Goal: Transaction & Acquisition: Purchase product/service

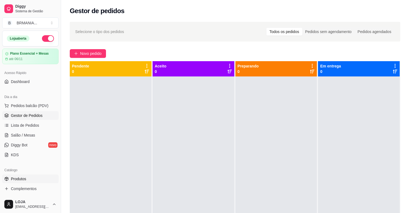
click at [25, 178] on span "Produtos" at bounding box center [18, 178] width 15 height 5
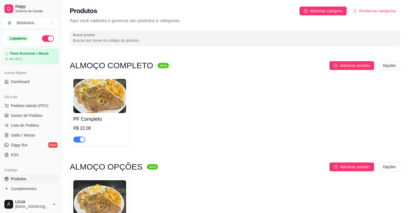
click at [85, 140] on span "button" at bounding box center [79, 139] width 12 height 6
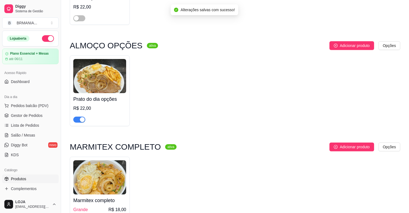
click at [79, 121] on span "button" at bounding box center [79, 119] width 12 height 6
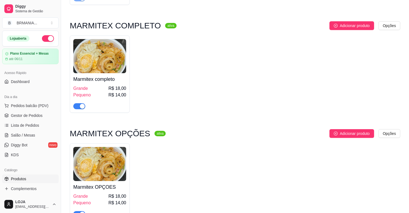
scroll to position [254, 0]
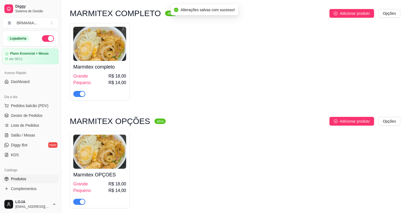
click at [87, 97] on div at bounding box center [99, 91] width 53 height 11
click at [83, 93] on div "button" at bounding box center [82, 93] width 5 height 5
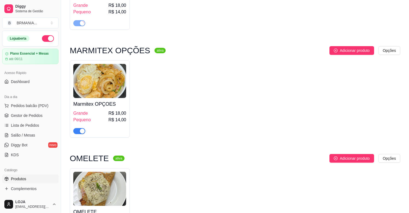
scroll to position [327, 0]
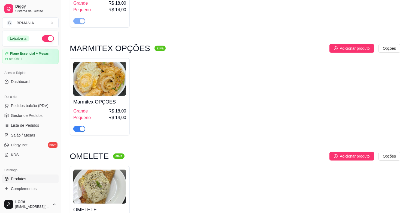
click at [84, 129] on div at bounding box center [79, 128] width 12 height 7
click at [81, 129] on div "button" at bounding box center [82, 128] width 5 height 5
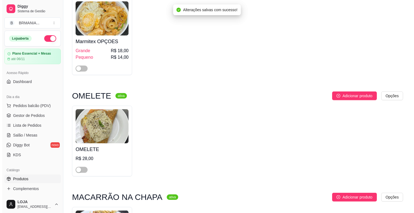
scroll to position [448, 0]
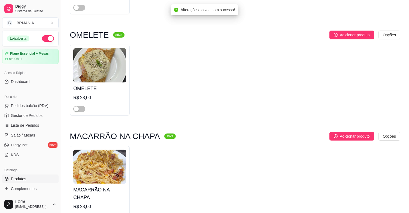
click at [79, 106] on div at bounding box center [99, 106] width 53 height 11
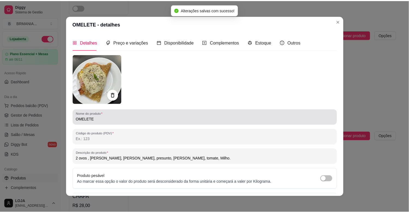
scroll to position [1, 0]
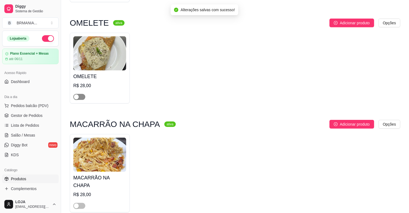
click at [80, 96] on span "button" at bounding box center [79, 97] width 12 height 6
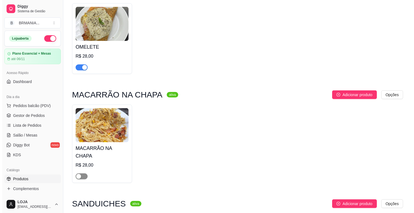
scroll to position [509, 0]
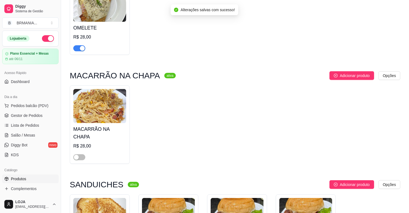
click at [82, 154] on div "MACARRÃO NA CHAPA R$ 28,00" at bounding box center [100, 124] width 60 height 78
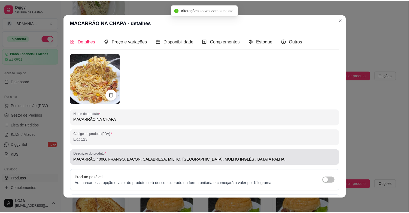
scroll to position [1, 0]
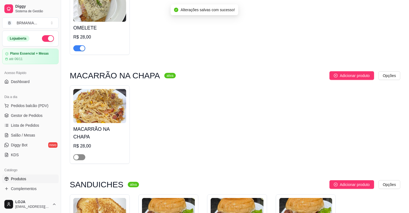
click at [78, 155] on div "button" at bounding box center [76, 157] width 5 height 5
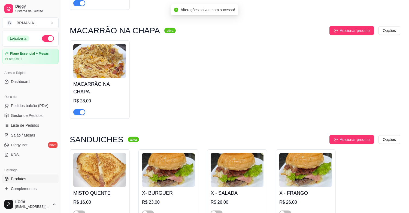
scroll to position [557, 0]
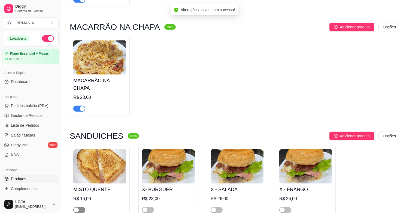
click at [77, 207] on div "button" at bounding box center [76, 209] width 5 height 5
click at [150, 207] on span "button" at bounding box center [148, 210] width 12 height 6
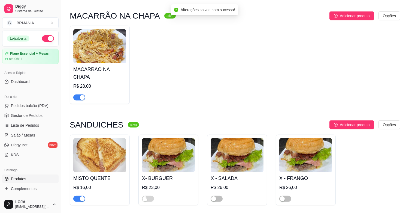
scroll to position [569, 0]
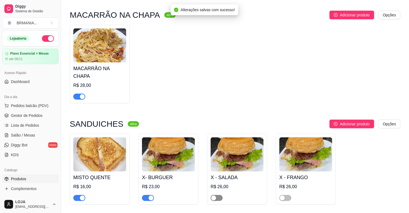
click at [217, 195] on span "button" at bounding box center [217, 198] width 12 height 6
click at [282, 195] on div "button" at bounding box center [282, 197] width 5 height 5
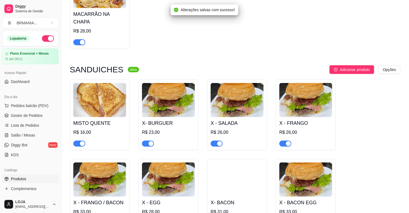
scroll to position [703, 0]
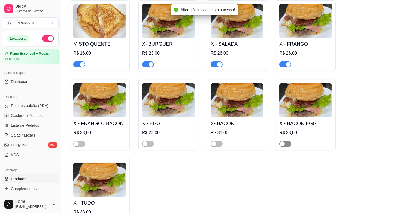
click at [288, 141] on span "button" at bounding box center [285, 144] width 12 height 6
click at [214, 141] on div "button" at bounding box center [213, 143] width 5 height 5
click at [145, 141] on div "button" at bounding box center [145, 143] width 5 height 5
click at [79, 141] on div "button" at bounding box center [76, 143] width 5 height 5
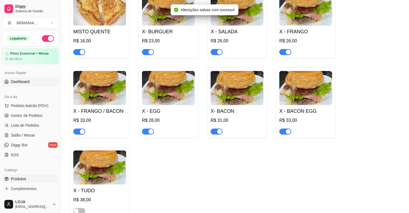
scroll to position [727, 0]
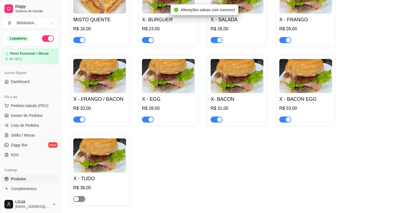
click at [81, 196] on span "button" at bounding box center [79, 199] width 12 height 6
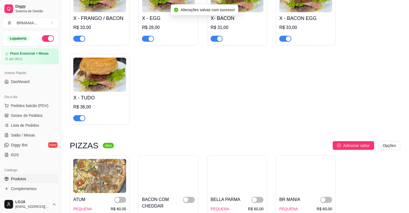
scroll to position [824, 0]
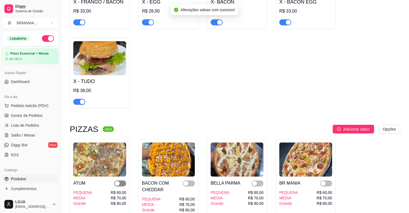
click at [120, 180] on span "button" at bounding box center [120, 183] width 12 height 6
click at [190, 180] on span "button" at bounding box center [189, 183] width 12 height 6
click at [257, 181] on div "button" at bounding box center [254, 183] width 5 height 5
click at [327, 180] on span "button" at bounding box center [326, 183] width 12 height 6
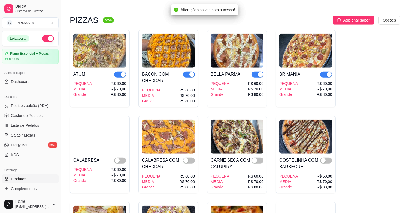
scroll to position [945, 0]
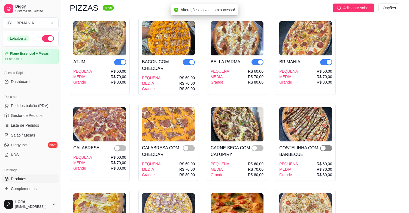
click at [328, 145] on span "button" at bounding box center [326, 148] width 12 height 6
click at [257, 145] on span "button" at bounding box center [258, 148] width 12 height 6
click at [186, 146] on div "button" at bounding box center [185, 148] width 5 height 5
click at [122, 145] on span "button" at bounding box center [120, 148] width 12 height 6
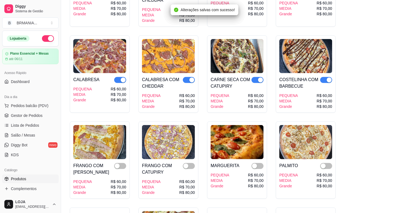
scroll to position [1042, 0]
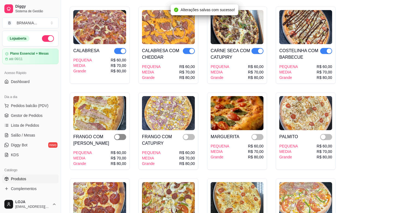
click at [116, 134] on div "button" at bounding box center [117, 136] width 5 height 5
click at [187, 134] on div "button" at bounding box center [185, 136] width 5 height 5
click at [255, 134] on div "button" at bounding box center [254, 136] width 5 height 5
click at [322, 134] on div "button" at bounding box center [323, 136] width 5 height 5
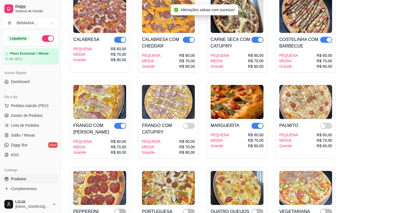
scroll to position [1054, 0]
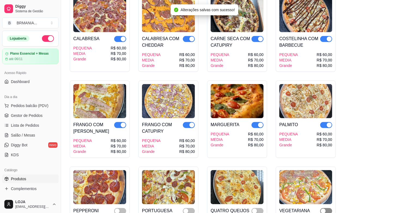
click at [326, 208] on span "button" at bounding box center [326, 211] width 12 height 6
click at [258, 208] on span "button" at bounding box center [258, 211] width 12 height 6
click at [188, 208] on span "button" at bounding box center [189, 211] width 12 height 6
click at [120, 208] on span "button" at bounding box center [120, 211] width 12 height 6
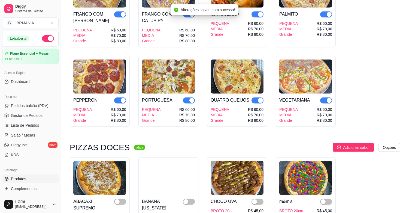
scroll to position [1175, 0]
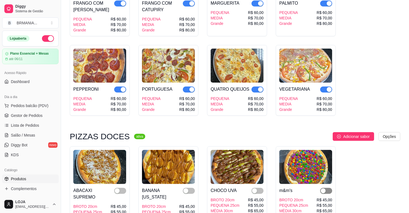
click at [322, 188] on div "button" at bounding box center [323, 190] width 5 height 5
click at [257, 188] on span "button" at bounding box center [258, 191] width 12 height 6
click at [189, 188] on button "button" at bounding box center [189, 191] width 12 height 6
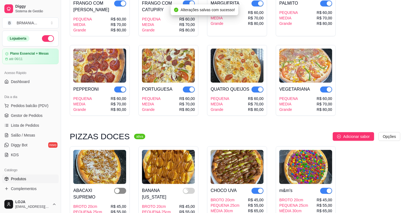
click at [118, 188] on div "button" at bounding box center [117, 190] width 5 height 5
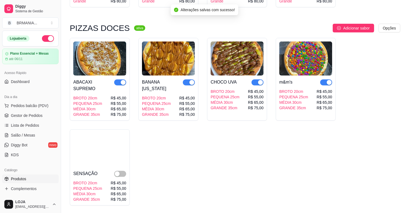
scroll to position [1284, 0]
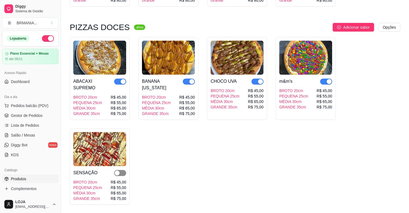
click at [121, 170] on span "button" at bounding box center [120, 173] width 12 height 6
click at [41, 117] on span "Gestor de Pedidos" at bounding box center [27, 115] width 32 height 5
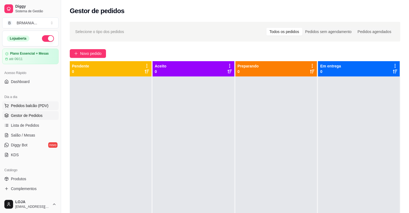
click at [48, 104] on button "Pedidos balcão (PDV)" at bounding box center [30, 105] width 56 height 9
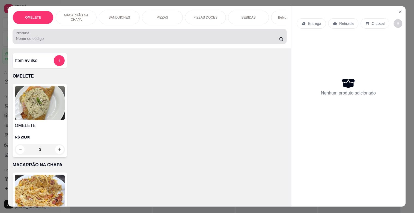
click at [67, 41] on input "Pesquisa" at bounding box center [147, 38] width 263 height 5
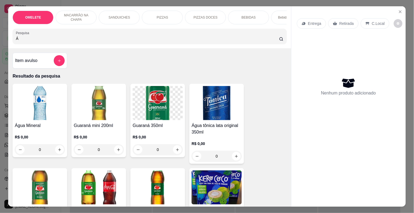
type input "Á"
click at [52, 105] on img at bounding box center [40, 103] width 50 height 34
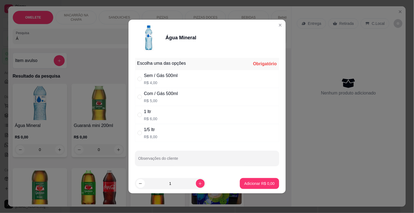
click at [183, 75] on div "Sem / Gás 500ml R$ 4,00" at bounding box center [207, 79] width 144 height 18
radio input "true"
click at [255, 182] on p "Adicionar R$ 4,00" at bounding box center [259, 182] width 30 height 5
type input "1"
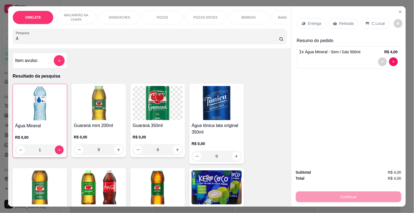
click at [345, 18] on div "Retirada" at bounding box center [343, 23] width 30 height 10
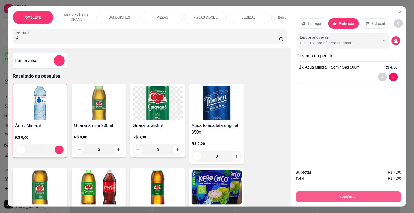
click at [355, 194] on button "Continuar" at bounding box center [349, 196] width 106 height 11
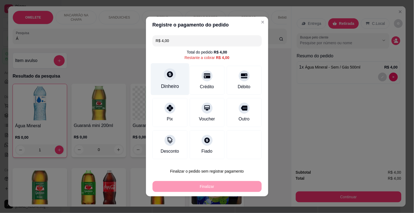
click at [170, 80] on div "Dinheiro" at bounding box center [169, 79] width 38 height 32
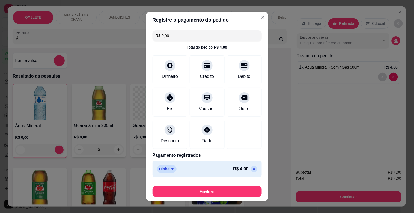
type input "R$ 0,00"
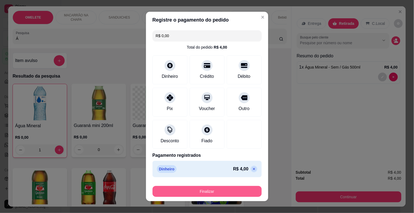
click at [227, 191] on button "Finalizar" at bounding box center [206, 191] width 109 height 11
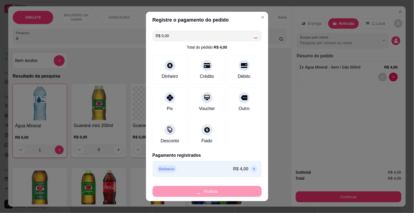
type input "0"
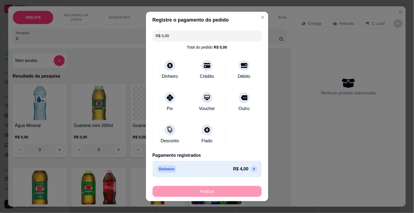
type input "-R$ 4,00"
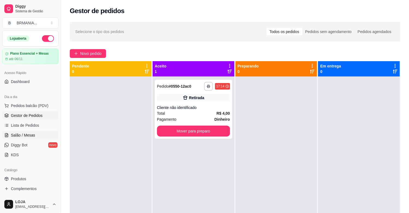
click at [28, 132] on ul "Pedidos balcão (PDV) Gestor de Pedidos Lista de Pedidos Salão / Mesas Diggy Bot…" at bounding box center [30, 130] width 56 height 58
click at [28, 132] on span "Salão / Mesas" at bounding box center [23, 134] width 24 height 5
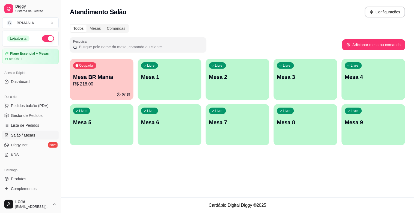
click at [118, 85] on p "R$ 218,00" at bounding box center [101, 84] width 57 height 7
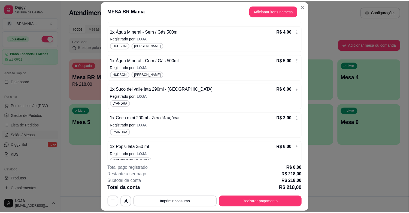
scroll to position [893, 0]
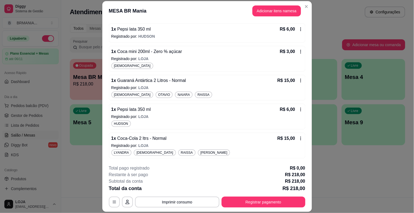
click at [307, 174] on footer "**********" at bounding box center [206, 185] width 209 height 51
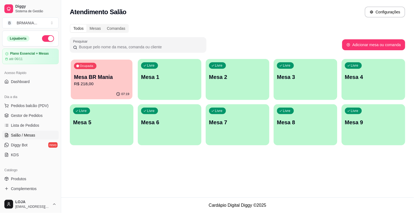
click at [91, 82] on p "R$ 218,00" at bounding box center [101, 84] width 55 height 6
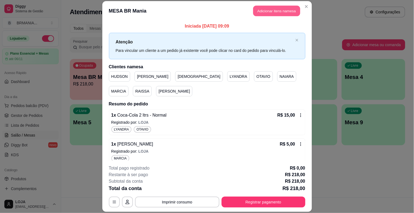
click at [261, 10] on button "Adicionar itens na mesa" at bounding box center [276, 11] width 47 height 11
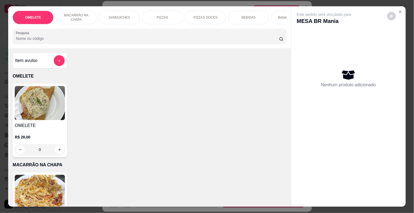
click at [148, 41] on input "Pesquisa" at bounding box center [147, 38] width 263 height 5
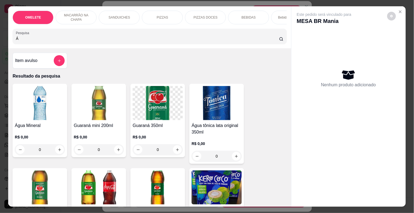
type input "Á"
click at [40, 113] on img at bounding box center [40, 103] width 50 height 34
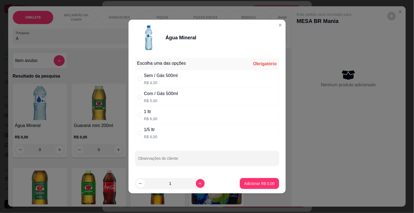
drag, startPoint x: 168, startPoint y: 75, endPoint x: 172, endPoint y: 85, distance: 11.6
click at [168, 74] on div "Sem / Gás 500ml" at bounding box center [161, 75] width 34 height 7
radio input "true"
click at [251, 184] on p "Adicionar R$ 4,00" at bounding box center [259, 182] width 29 height 5
type input "1"
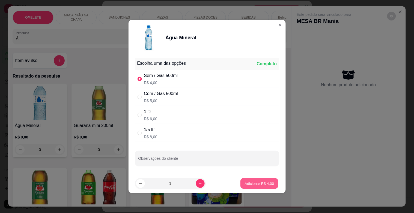
type input "1"
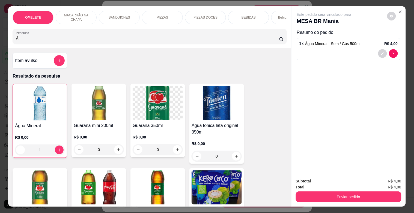
click at [55, 112] on img at bounding box center [40, 103] width 50 height 34
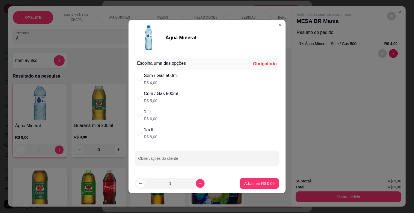
click at [145, 132] on div "1/5 ltr" at bounding box center [150, 129] width 13 height 7
radio input "true"
click at [197, 186] on button "increase-product-quantity" at bounding box center [200, 183] width 8 height 8
type input "2"
click at [255, 183] on p "Adicionar R$ 16,00" at bounding box center [258, 182] width 32 height 5
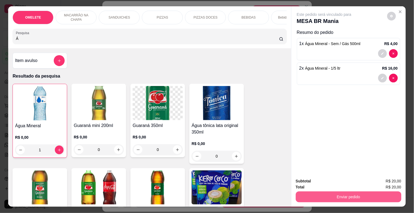
click at [347, 193] on button "Enviar pedido" at bounding box center [349, 196] width 106 height 11
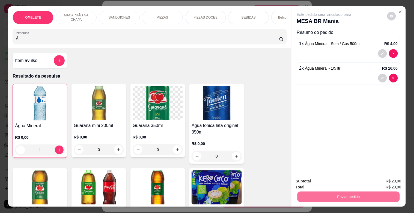
click at [348, 177] on button "Registrar cliente" at bounding box center [350, 181] width 35 height 10
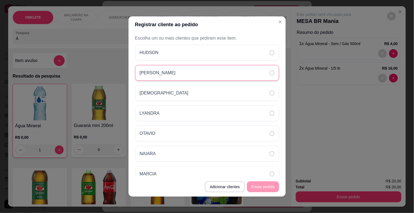
drag, startPoint x: 168, startPoint y: 50, endPoint x: 172, endPoint y: 72, distance: 23.0
click at [168, 50] on div "HUDSON" at bounding box center [207, 53] width 144 height 16
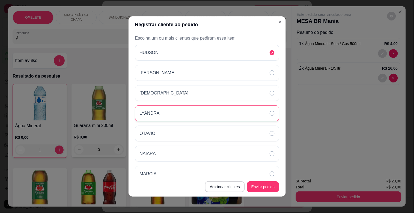
click at [162, 111] on div "LYANDRA" at bounding box center [207, 113] width 144 height 16
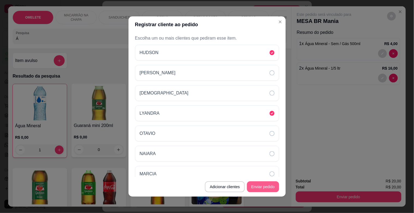
click at [263, 190] on button "Enviar pedido" at bounding box center [263, 186] width 32 height 11
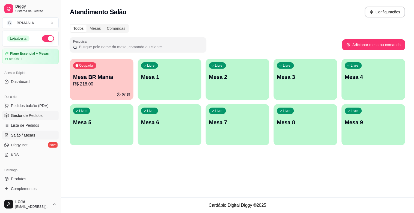
click at [37, 116] on span "Gestor de Pedidos" at bounding box center [27, 115] width 32 height 5
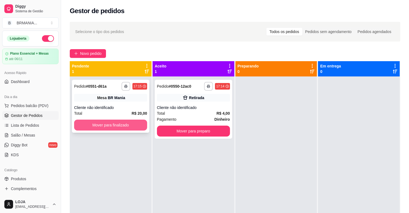
click at [116, 123] on button "Mover para finalizado" at bounding box center [110, 124] width 73 height 11
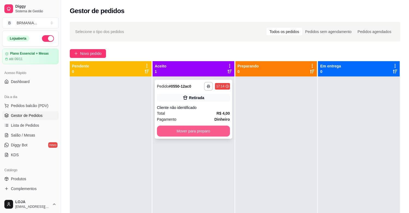
click at [205, 130] on button "Mover para preparo" at bounding box center [193, 130] width 73 height 11
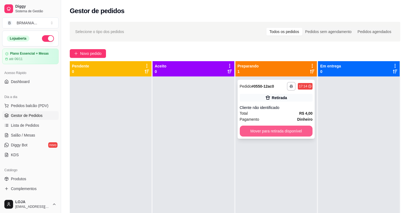
click at [276, 128] on button "Mover para retirada disponível" at bounding box center [276, 130] width 73 height 11
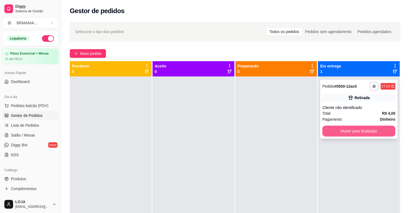
click at [348, 132] on button "Mover para finalizado" at bounding box center [359, 130] width 73 height 11
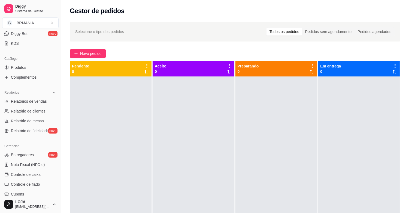
scroll to position [132, 0]
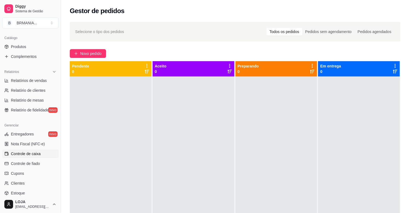
click at [40, 153] on span "Controle de caixa" at bounding box center [26, 153] width 30 height 5
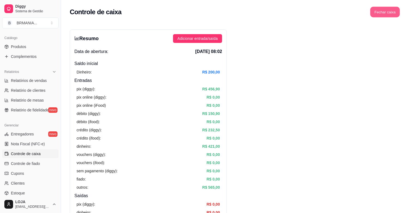
click at [389, 14] on button "Fechar caixa" at bounding box center [386, 12] width 30 height 11
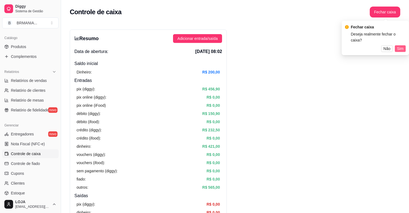
click at [397, 45] on button "Sim" at bounding box center [400, 48] width 11 height 7
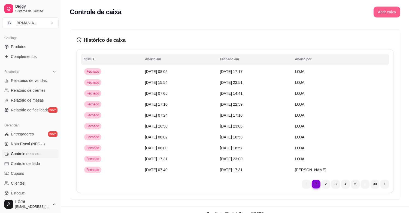
click at [388, 14] on button "Abrir caixa" at bounding box center [387, 12] width 27 height 11
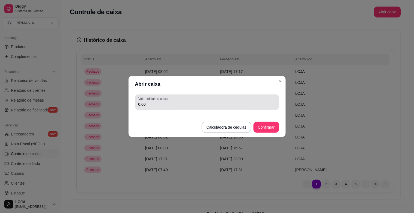
click at [226, 100] on div "0,00" at bounding box center [206, 102] width 137 height 11
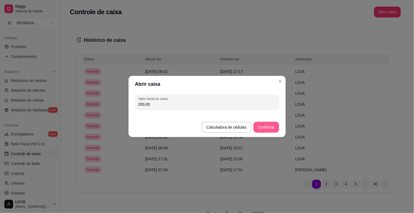
type input "200,00"
click at [270, 129] on button "Confirmar" at bounding box center [266, 127] width 25 height 11
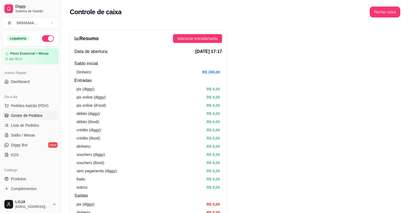
click at [31, 114] on span "Gestor de Pedidos" at bounding box center [27, 115] width 32 height 5
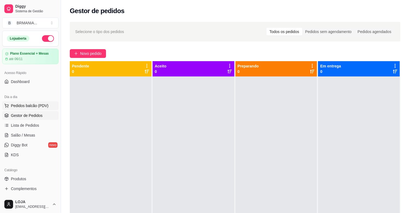
click at [29, 107] on span "Pedidos balcão (PDV)" at bounding box center [30, 105] width 38 height 5
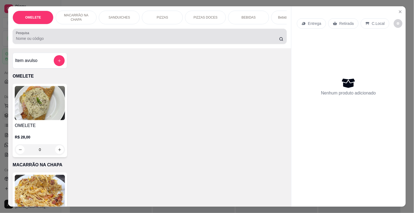
click at [91, 42] on div at bounding box center [149, 36] width 267 height 11
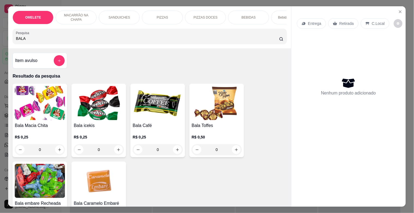
type input "BALA"
click at [205, 129] on h4 "Bala Toffes" at bounding box center [216, 125] width 50 height 7
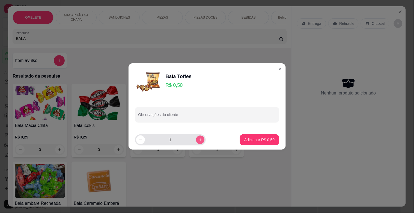
click at [198, 141] on icon "increase-product-quantity" at bounding box center [200, 140] width 4 height 4
click at [198, 142] on button "increase-product-quantity" at bounding box center [200, 139] width 8 height 8
click at [198, 142] on button "increase-product-quantity" at bounding box center [200, 139] width 9 height 9
type input "4"
click at [251, 141] on p "Adicionar R$ 2,00" at bounding box center [259, 139] width 30 height 5
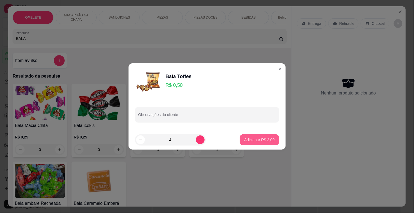
type input "4"
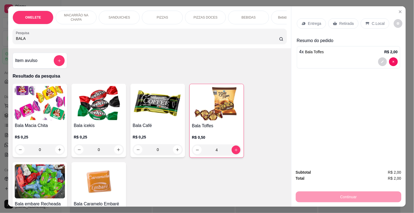
click at [341, 21] on p "Retirada" at bounding box center [346, 23] width 14 height 5
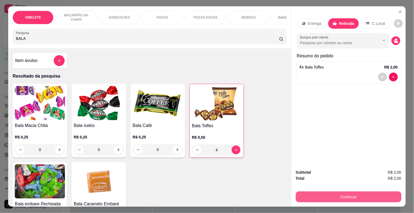
click at [357, 194] on button "Continuar" at bounding box center [349, 196] width 106 height 11
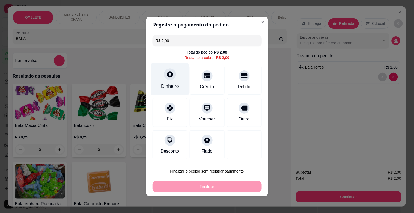
click at [181, 82] on div "Dinheiro" at bounding box center [169, 79] width 38 height 32
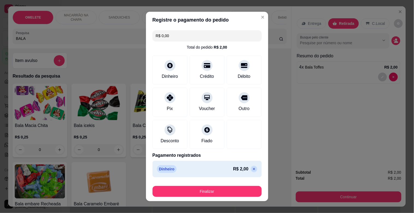
type input "R$ 0,00"
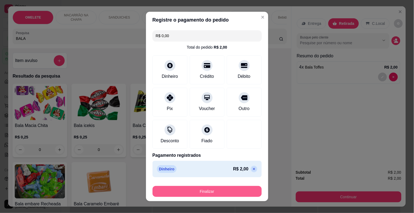
click at [219, 189] on button "Finalizar" at bounding box center [206, 191] width 109 height 11
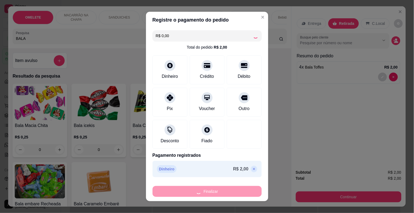
type input "0"
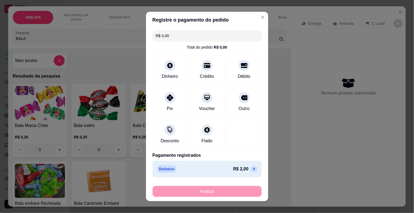
type input "-R$ 2,00"
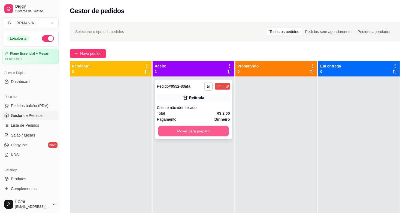
click at [210, 128] on button "Mover para preparo" at bounding box center [193, 131] width 71 height 11
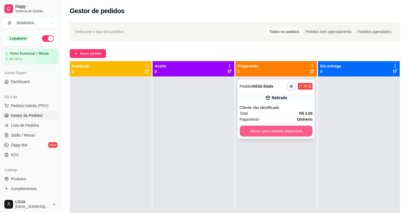
click at [294, 128] on button "Mover para retirada disponível" at bounding box center [276, 130] width 73 height 11
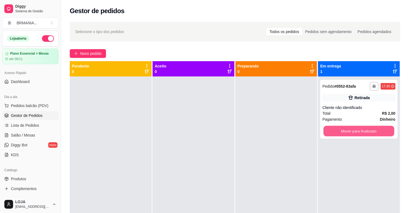
click at [347, 133] on button "Mover para finalizado" at bounding box center [359, 131] width 71 height 11
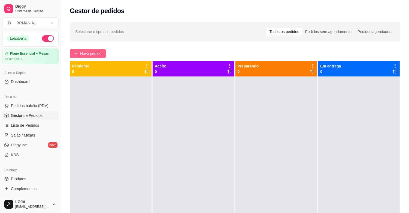
click at [95, 57] on button "Novo pedido" at bounding box center [88, 53] width 36 height 9
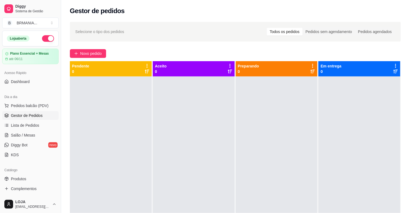
click at [110, 40] on input "Pesquisa" at bounding box center [147, 38] width 263 height 5
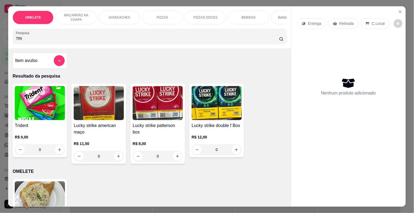
type input "TRI"
click at [19, 116] on img at bounding box center [40, 103] width 50 height 34
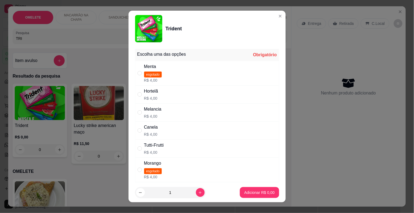
drag, startPoint x: 152, startPoint y: 106, endPoint x: 152, endPoint y: 109, distance: 3.3
click at [152, 107] on div "Melancia R$ 4,00" at bounding box center [207, 112] width 144 height 18
radio input "true"
click at [198, 194] on icon "increase-product-quantity" at bounding box center [200, 192] width 4 height 4
type input "2"
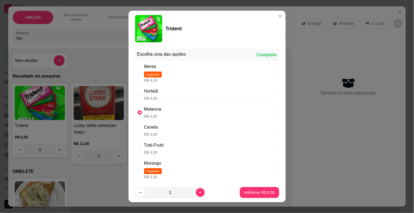
drag, startPoint x: 251, startPoint y: 201, endPoint x: 251, endPoint y: 197, distance: 3.8
click at [251, 200] on footer "2 Adicionar R$ 8,00" at bounding box center [206, 192] width 157 height 20
click at [251, 197] on button "Adicionar R$ 8,00" at bounding box center [259, 192] width 39 height 11
type input "2"
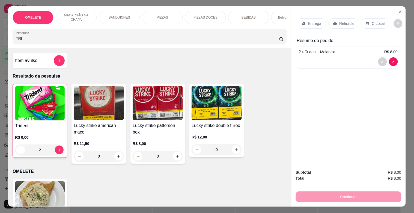
click at [346, 21] on p "Retirada" at bounding box center [346, 23] width 14 height 5
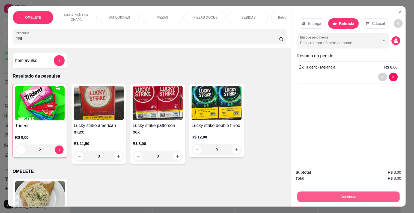
click at [378, 192] on button "Continuar" at bounding box center [348, 196] width 102 height 11
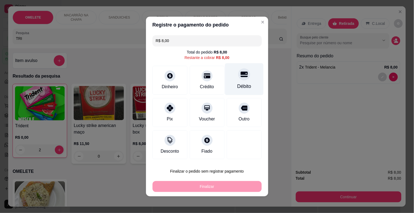
click at [237, 82] on div "Débito" at bounding box center [244, 79] width 38 height 32
type input "R$ 0,00"
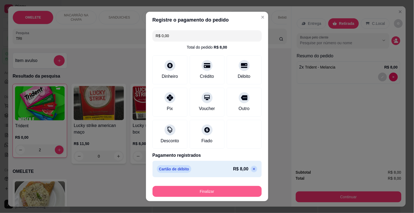
click at [230, 189] on button "Finalizar" at bounding box center [206, 191] width 109 height 11
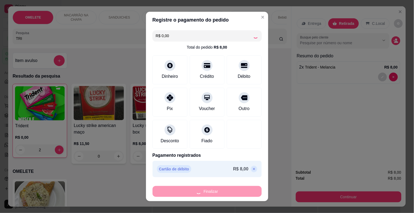
type input "0"
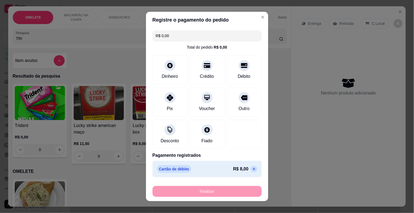
type input "-R$ 8,00"
